Goal: Information Seeking & Learning: Learn about a topic

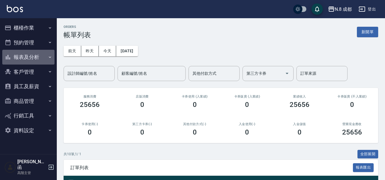
click at [37, 56] on button "報表及分析" at bounding box center [28, 57] width 52 height 15
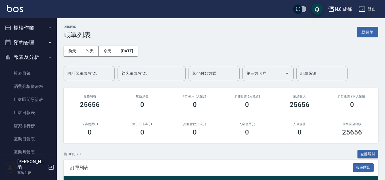
click at [37, 56] on button "報表及分析" at bounding box center [28, 57] width 52 height 15
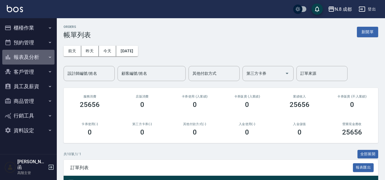
click at [28, 57] on button "報表及分析" at bounding box center [28, 57] width 52 height 15
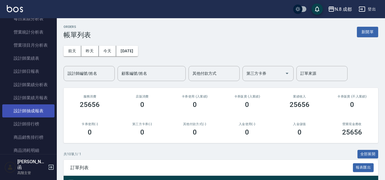
scroll to position [227, 0]
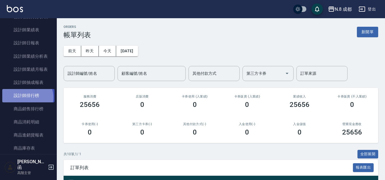
click at [25, 97] on link "設計師排行榜" at bounding box center [28, 95] width 52 height 13
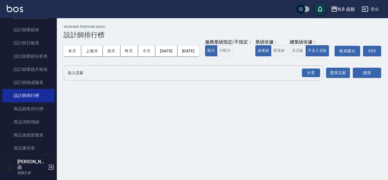
click at [94, 78] on input "加入店家" at bounding box center [189, 73] width 246 height 10
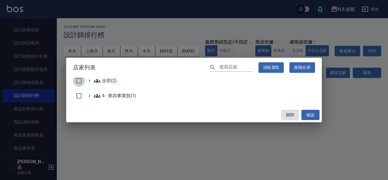
click at [80, 82] on input "checkbox" at bounding box center [79, 81] width 12 height 12
checkbox input "true"
click at [309, 115] on button "確認" at bounding box center [310, 115] width 18 height 11
checkbox input "false"
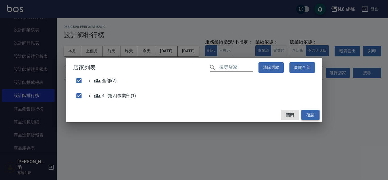
checkbox input "false"
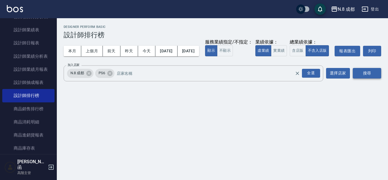
click at [353, 78] on button "搜尋" at bounding box center [367, 73] width 28 height 11
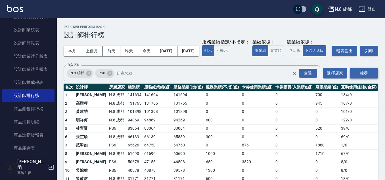
click at [364, 78] on button "搜尋" at bounding box center [364, 73] width 28 height 11
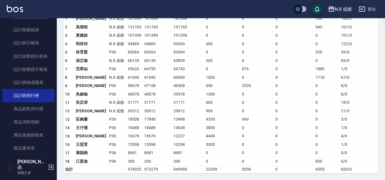
scroll to position [85, 0]
